Goal: Task Accomplishment & Management: Manage account settings

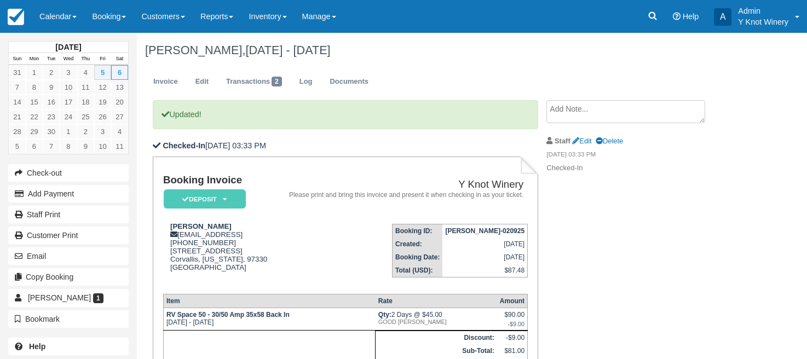
scroll to position [136, 0]
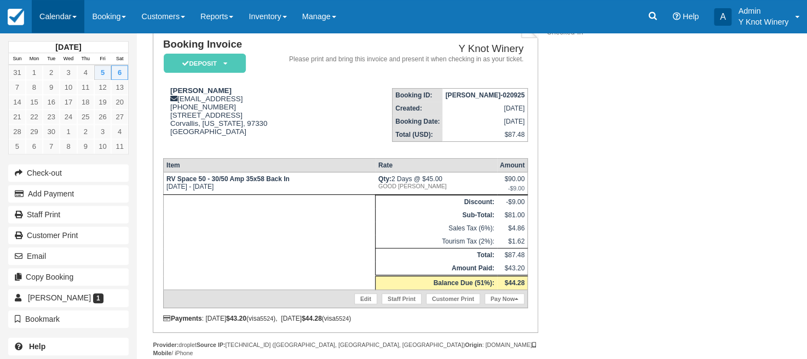
click at [78, 15] on link "Calendar" at bounding box center [58, 16] width 53 height 33
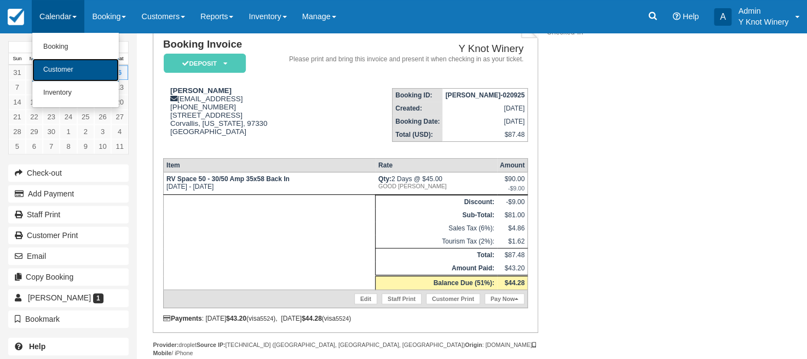
click at [80, 68] on link "Customer" at bounding box center [75, 70] width 87 height 23
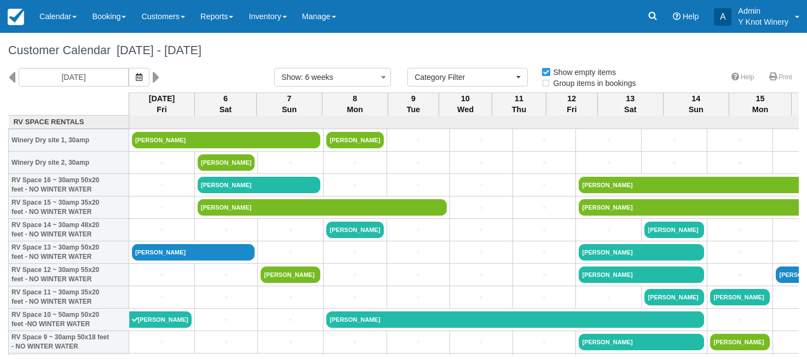
select select
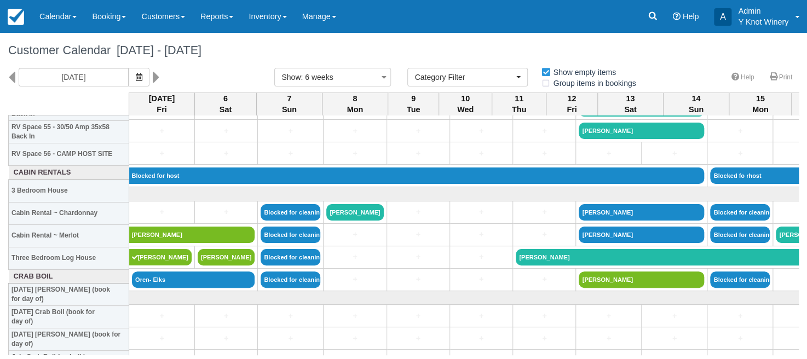
scroll to position [1266, 0]
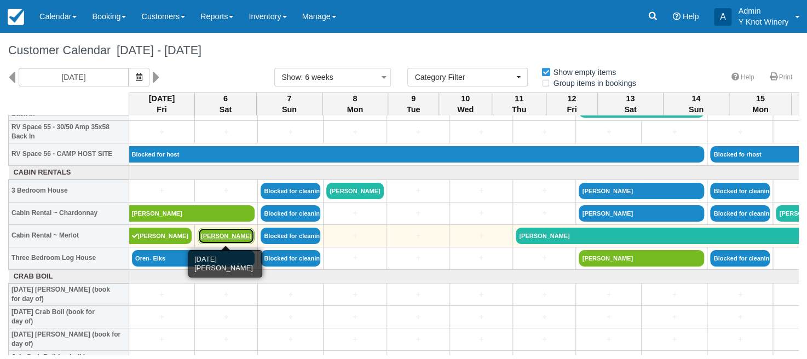
click at [217, 237] on link "[PERSON_NAME]" at bounding box center [226, 236] width 57 height 16
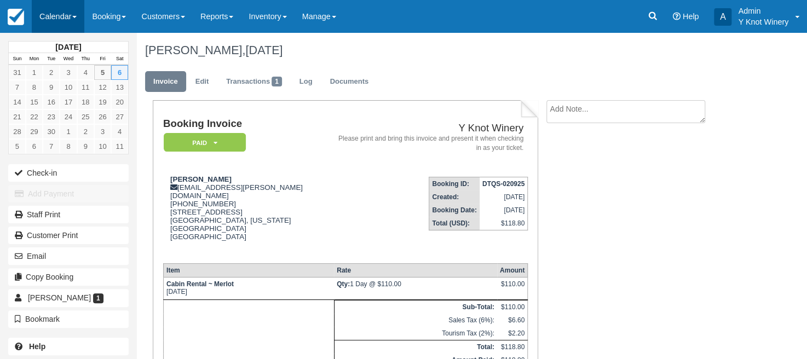
click at [80, 19] on link "Calendar" at bounding box center [58, 16] width 53 height 33
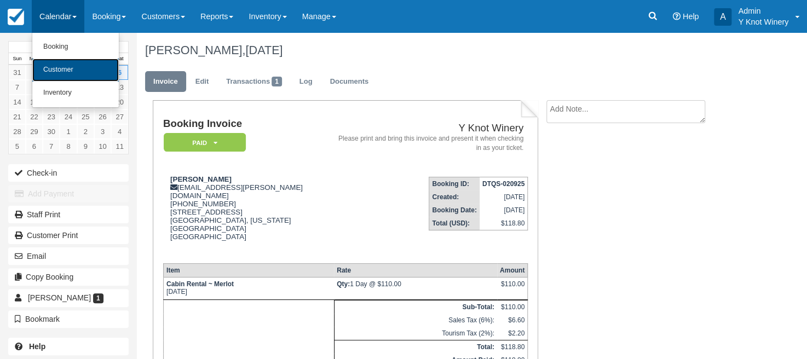
click at [73, 69] on link "Customer" at bounding box center [75, 70] width 87 height 23
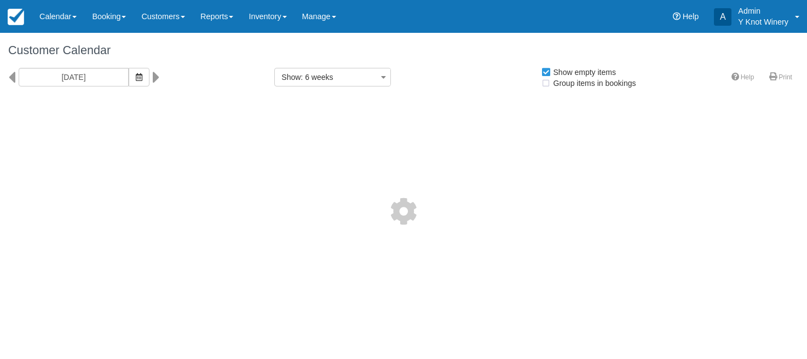
select select
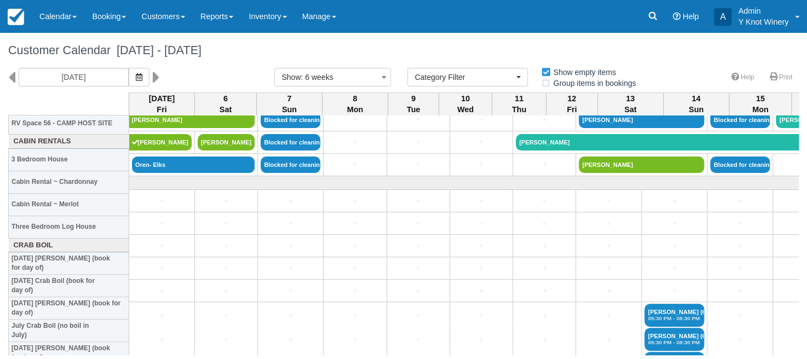
scroll to position [1282, 0]
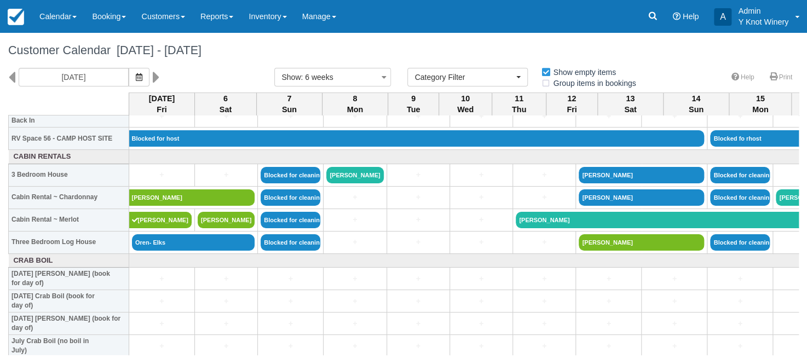
drag, startPoint x: 302, startPoint y: 357, endPoint x: 330, endPoint y: 358, distance: 28.0
click at [330, 358] on body "Menu Calendar Booking Customer Inventory Booking Daily Manifest Daily List Note…" at bounding box center [403, 179] width 807 height 359
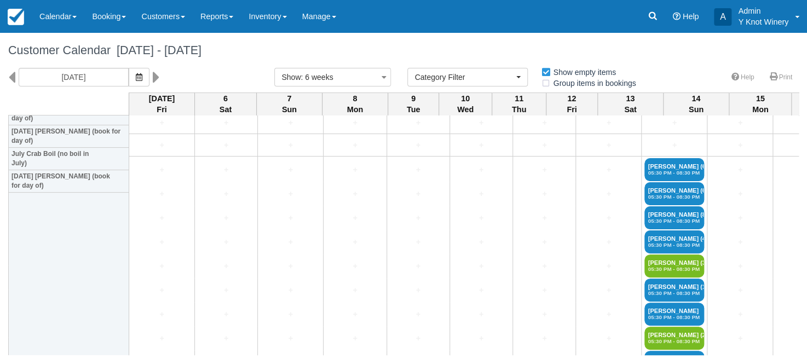
scroll to position [1520, 0]
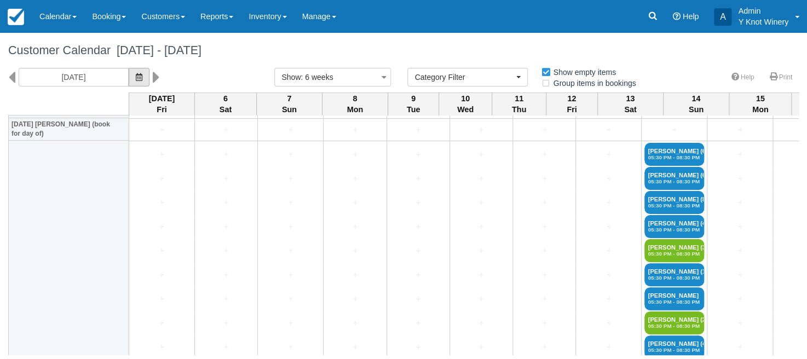
click at [140, 78] on button "button" at bounding box center [139, 77] width 21 height 19
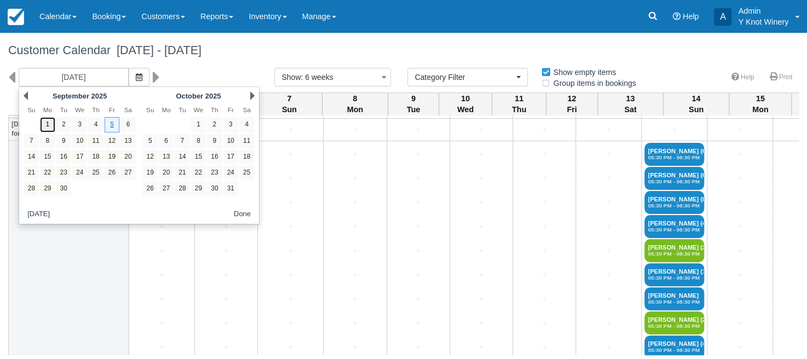
click at [48, 124] on link "1" at bounding box center [47, 124] width 15 height 15
type input "09/01/25"
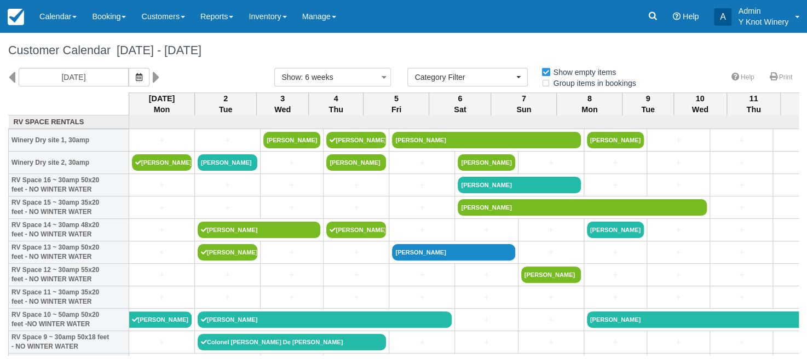
drag, startPoint x: 799, startPoint y: 135, endPoint x: 800, endPoint y: 150, distance: 15.4
click at [800, 150] on div "Customer Calendar September 01 - October 13 2025 09/01/25 Show : 6 weeks 1 week…" at bounding box center [403, 194] width 807 height 323
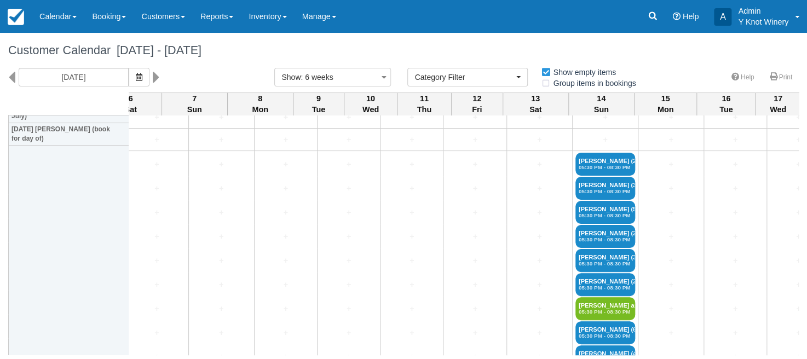
scroll to position [1459, 329]
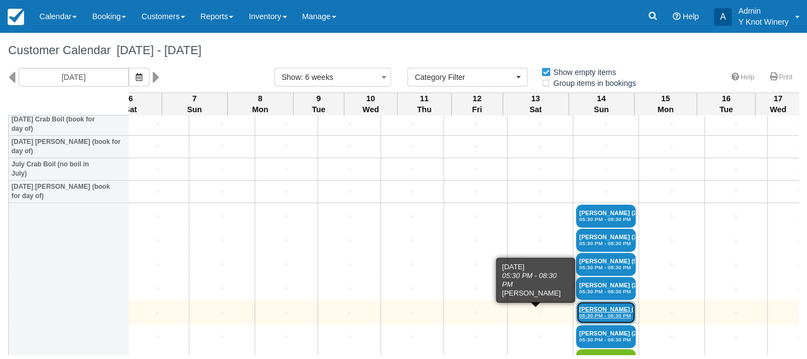
click at [579, 315] on em "05:30 PM - 08:30 PM" at bounding box center [605, 316] width 53 height 7
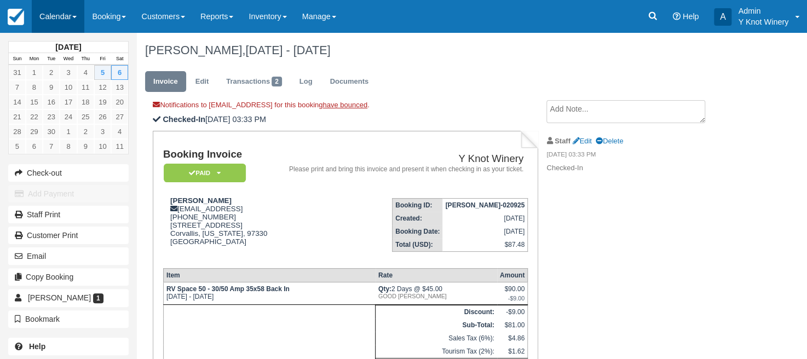
click at [76, 20] on link "Calendar" at bounding box center [58, 16] width 53 height 33
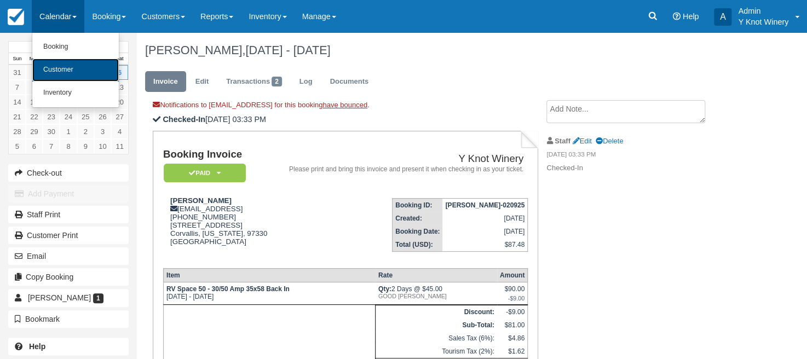
click at [73, 65] on link "Customer" at bounding box center [75, 70] width 87 height 23
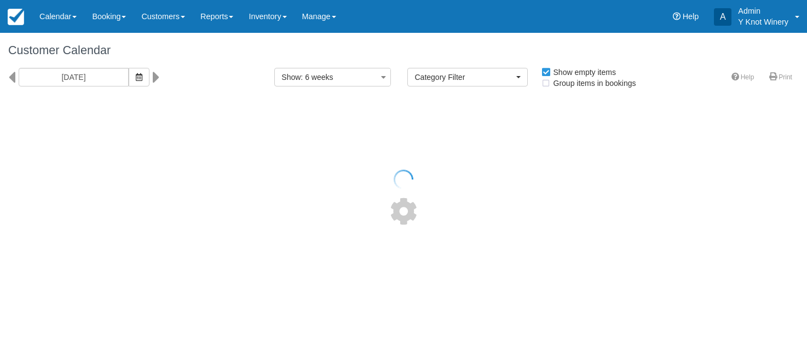
select select
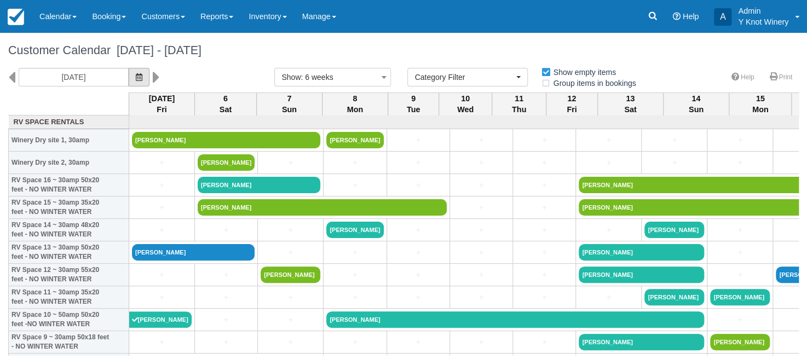
click at [136, 80] on icon "button" at bounding box center [139, 77] width 7 height 8
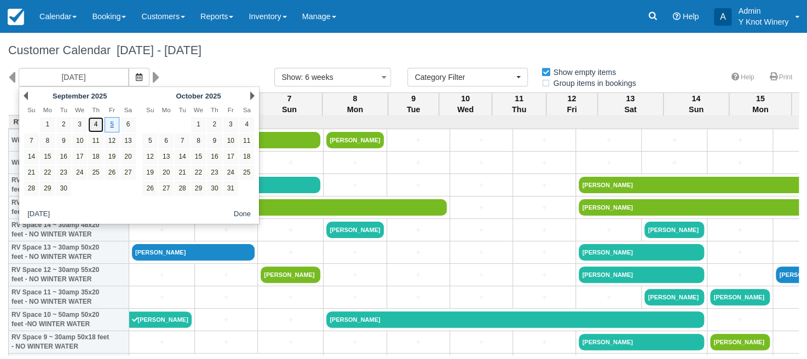
click at [89, 124] on link "4" at bounding box center [95, 124] width 15 height 15
type input "09/04/25"
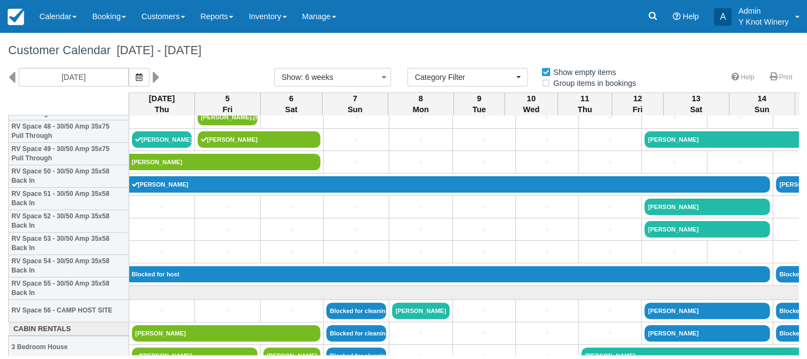
scroll to position [1151, 0]
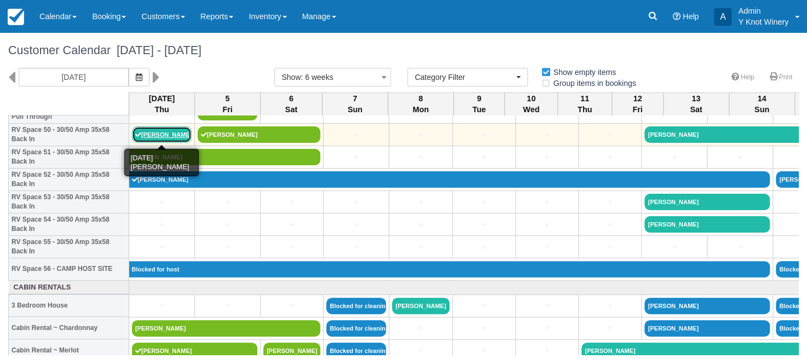
click at [142, 134] on link "[PERSON_NAME]" at bounding box center [162, 135] width 60 height 16
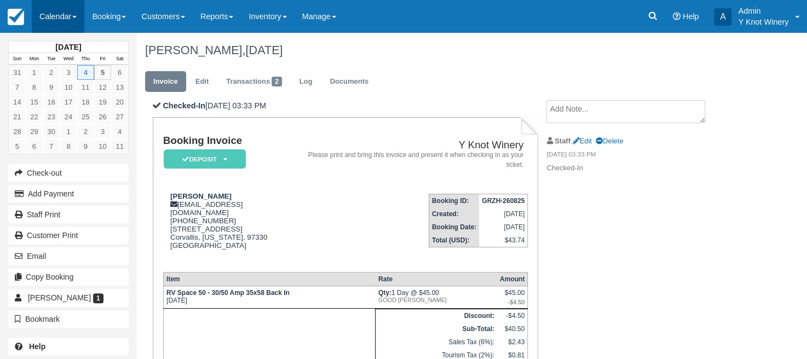
click at [77, 14] on link "Calendar" at bounding box center [58, 16] width 53 height 33
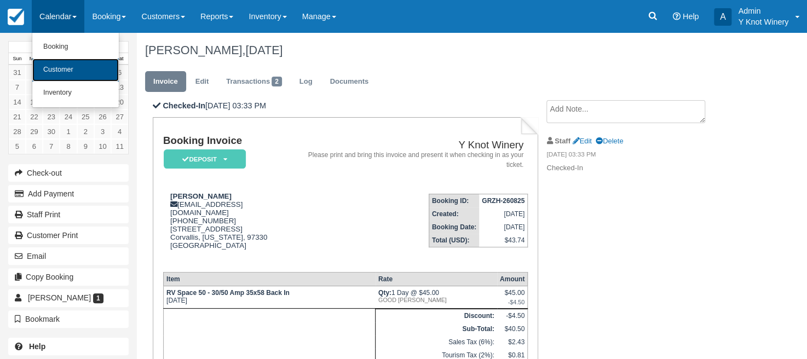
click at [71, 65] on link "Customer" at bounding box center [75, 70] width 87 height 23
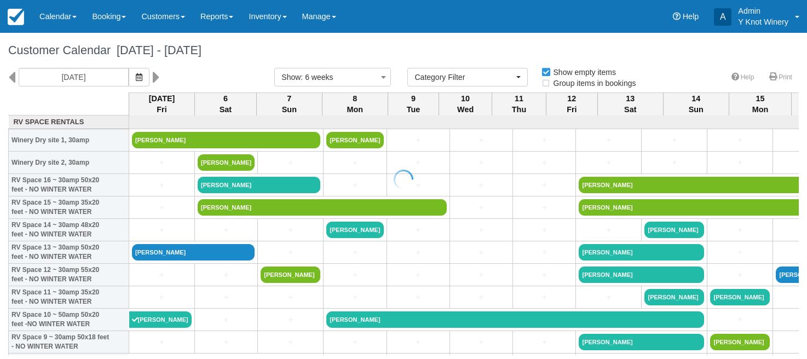
select select
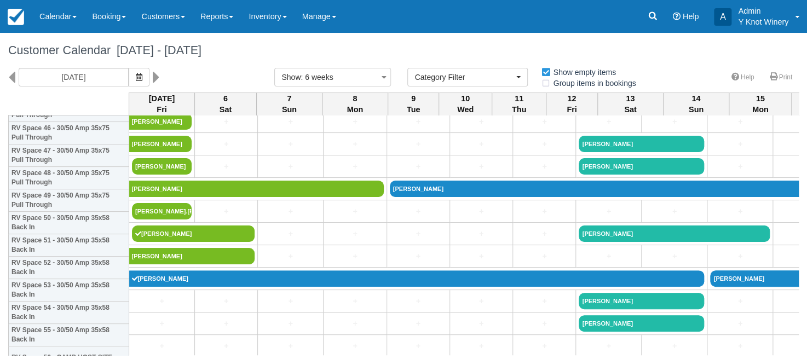
scroll to position [1073, 0]
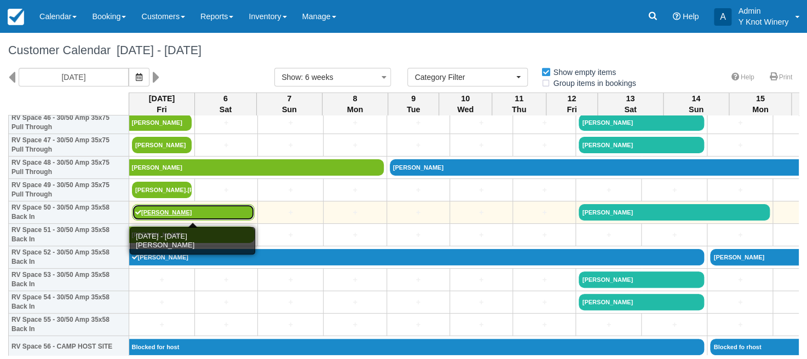
click at [177, 211] on link "[PERSON_NAME]" at bounding box center [193, 212] width 123 height 16
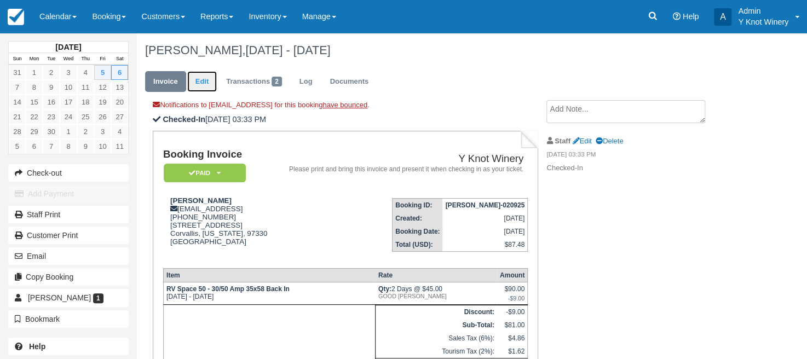
click at [203, 79] on link "Edit" at bounding box center [202, 81] width 30 height 21
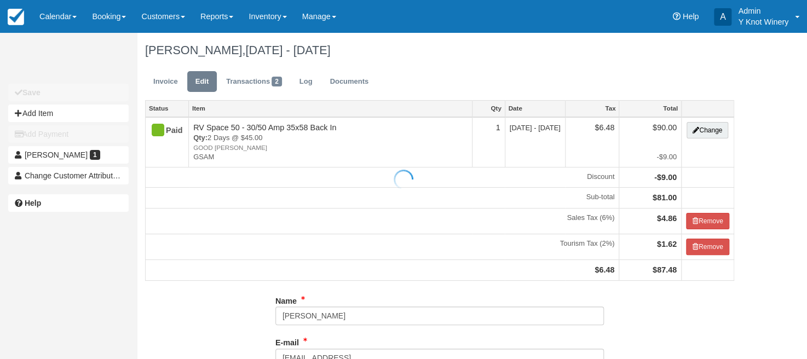
type input "(541) 231-6566"
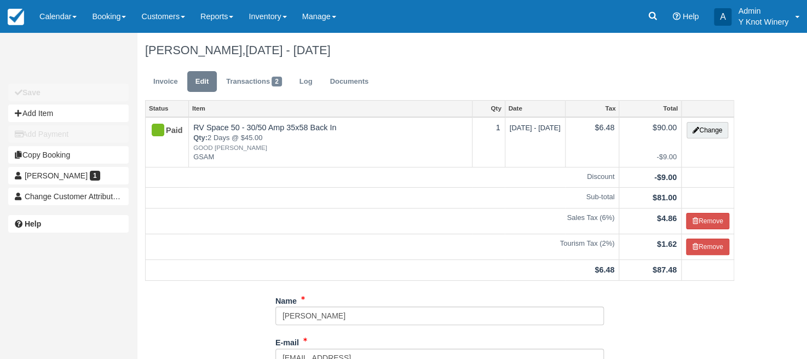
scroll to position [70, 0]
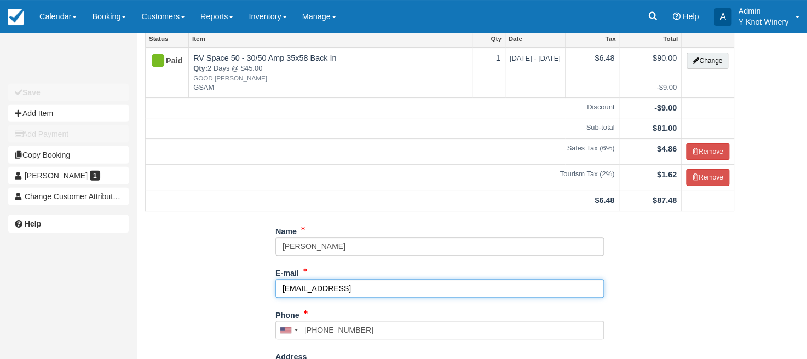
click at [338, 288] on input "[EMAIL_ADDRESS]" at bounding box center [439, 288] width 329 height 19
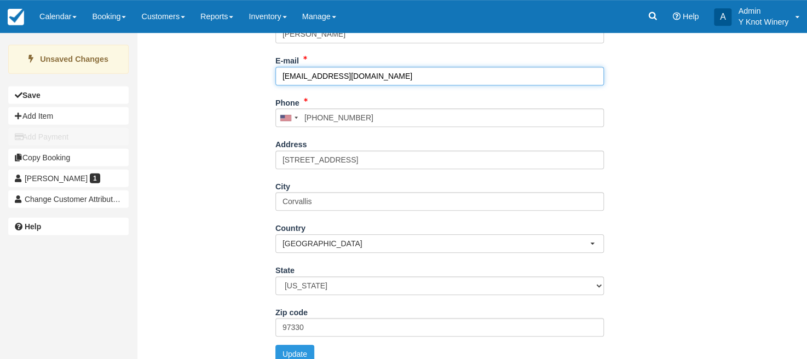
scroll to position [296, 0]
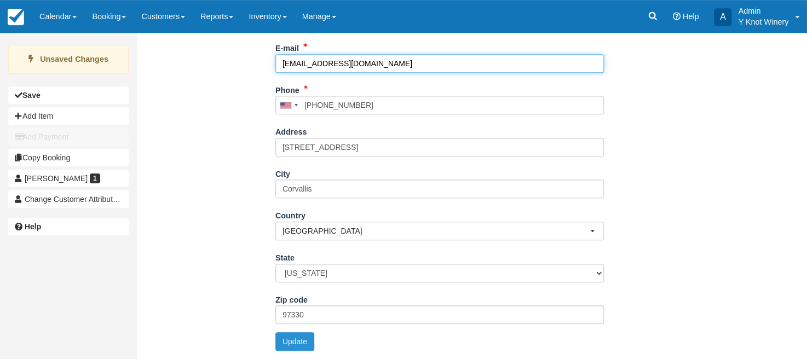
type input "sorteb@peak.org"
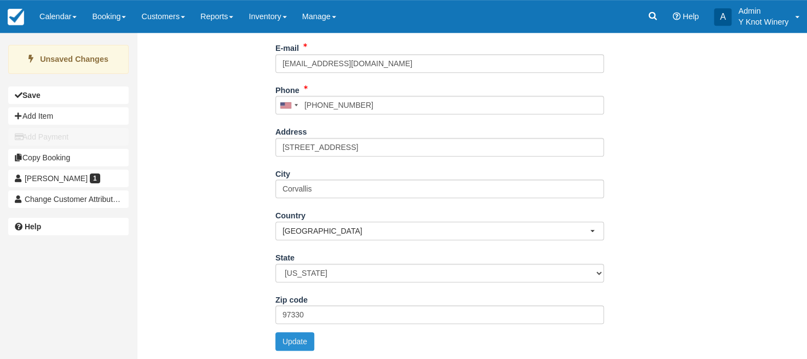
click at [302, 347] on button "Update" at bounding box center [294, 341] width 39 height 19
type input "+15412316566"
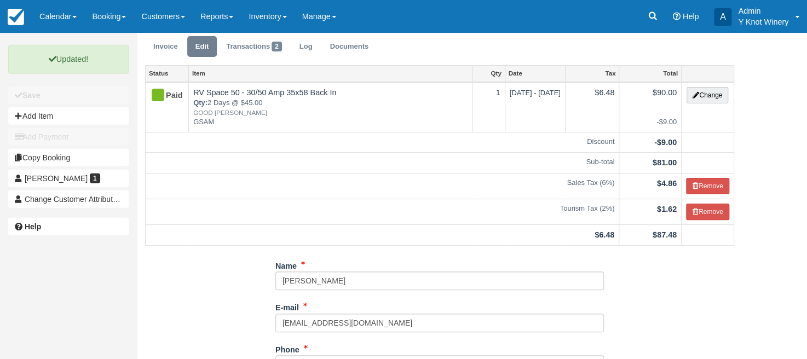
scroll to position [0, 0]
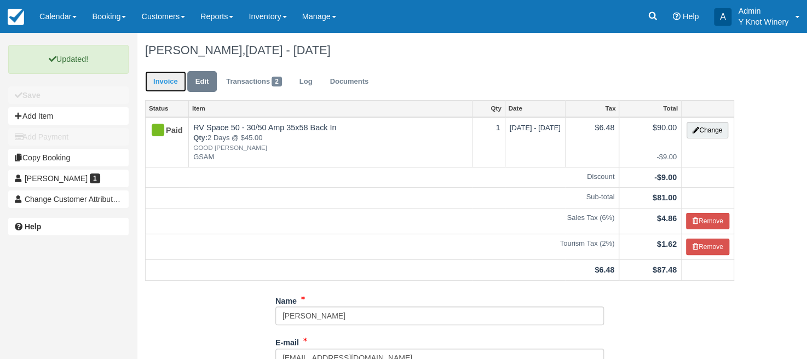
click at [165, 82] on link "Invoice" at bounding box center [165, 81] width 41 height 21
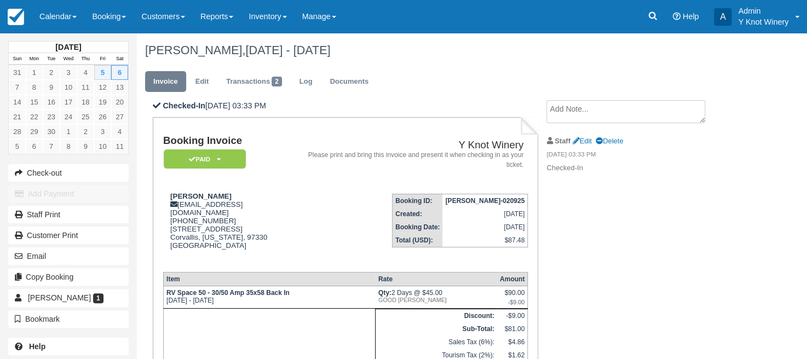
click at [493, 48] on h1 "[PERSON_NAME], [DATE] - [DATE]" at bounding box center [439, 50] width 589 height 13
